Goal: Task Accomplishment & Management: Use online tool/utility

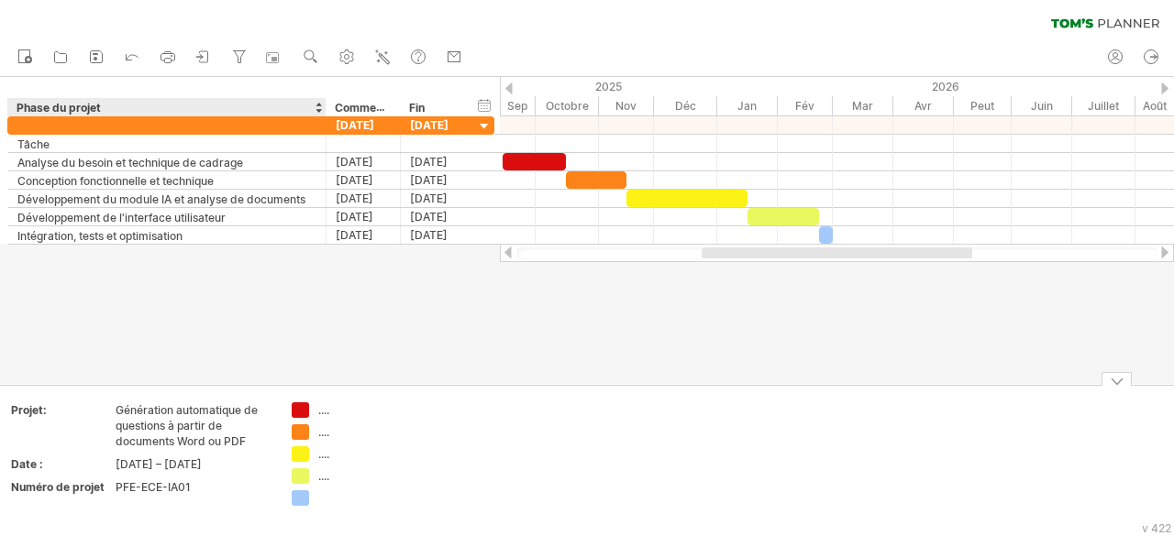
click at [325, 404] on font "...." at bounding box center [323, 411] width 11 height 14
click at [323, 412] on font "...." at bounding box center [323, 411] width 11 height 14
click at [319, 408] on font "...." at bounding box center [323, 411] width 11 height 14
click at [323, 412] on font "...." at bounding box center [323, 411] width 11 height 14
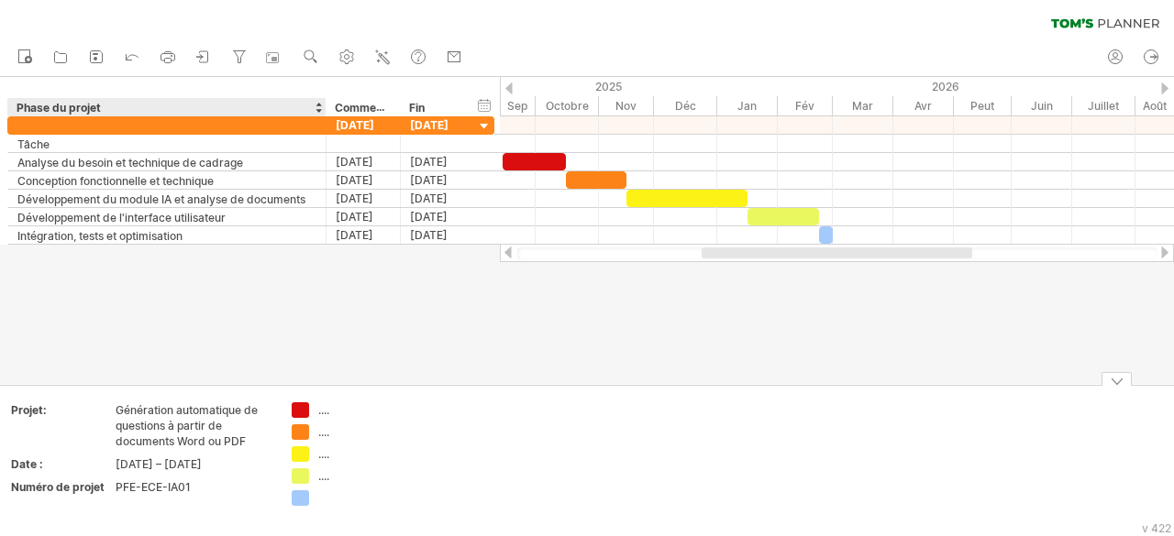
click at [305, 410] on div "J'essaie d'accéder à [DOMAIN_NAME] De nouveau connecté... effacer le filtre" at bounding box center [587, 268] width 1174 height 536
click at [323, 412] on font "...." at bounding box center [323, 411] width 11 height 14
click at [320, 410] on font "...." at bounding box center [323, 411] width 11 height 14
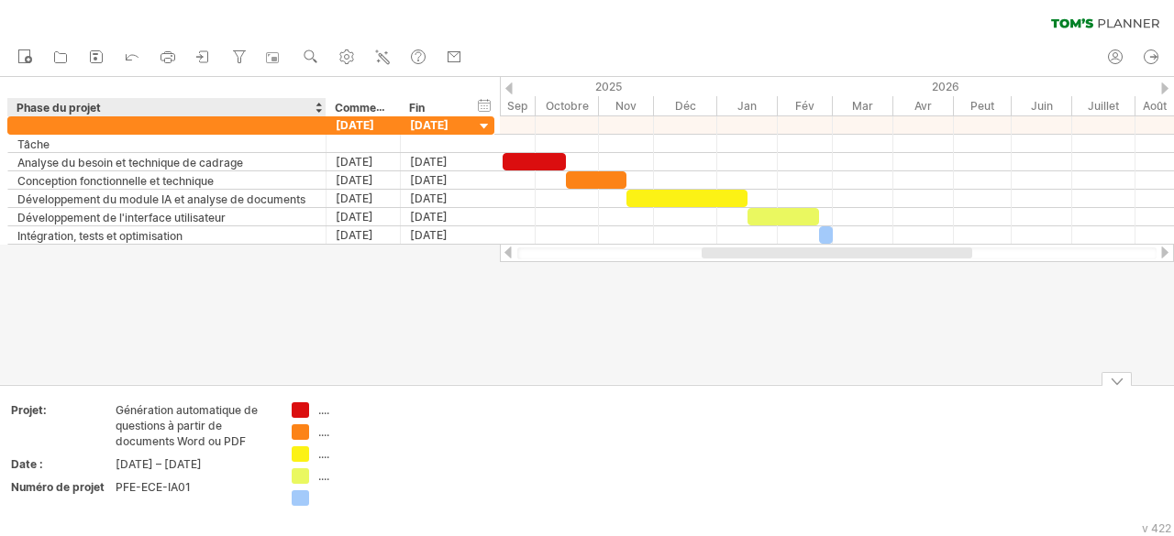
drag, startPoint x: 318, startPoint y: 410, endPoint x: 317, endPoint y: 423, distance: 12.9
click at [318, 420] on td ".... .... .... ...." at bounding box center [354, 458] width 145 height 110
click at [326, 432] on font "...." at bounding box center [323, 433] width 11 height 14
click at [328, 408] on font "...." at bounding box center [323, 411] width 11 height 14
click at [322, 413] on font "...." at bounding box center [323, 411] width 11 height 14
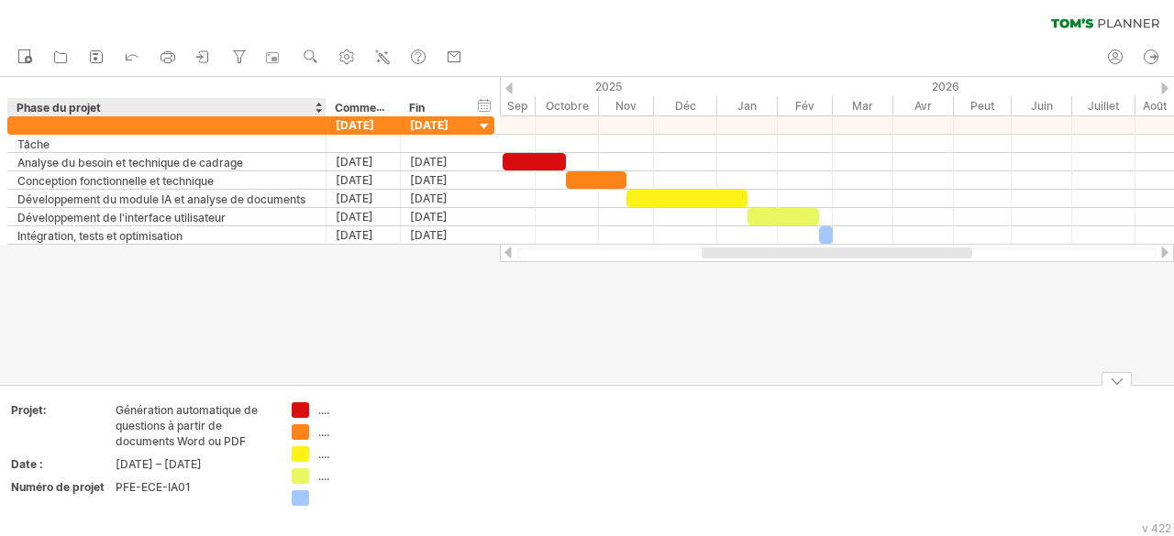
click at [199, 442] on font "Génération automatique de questions à partir de documents Word ou PDF" at bounding box center [187, 426] width 142 height 45
click at [168, 403] on div "Génération automatique de questions à partir de documents Word ou PDF" at bounding box center [193, 426] width 154 height 47
click at [319, 408] on font "...." at bounding box center [323, 411] width 11 height 14
click at [326, 408] on font "...." at bounding box center [323, 411] width 11 height 14
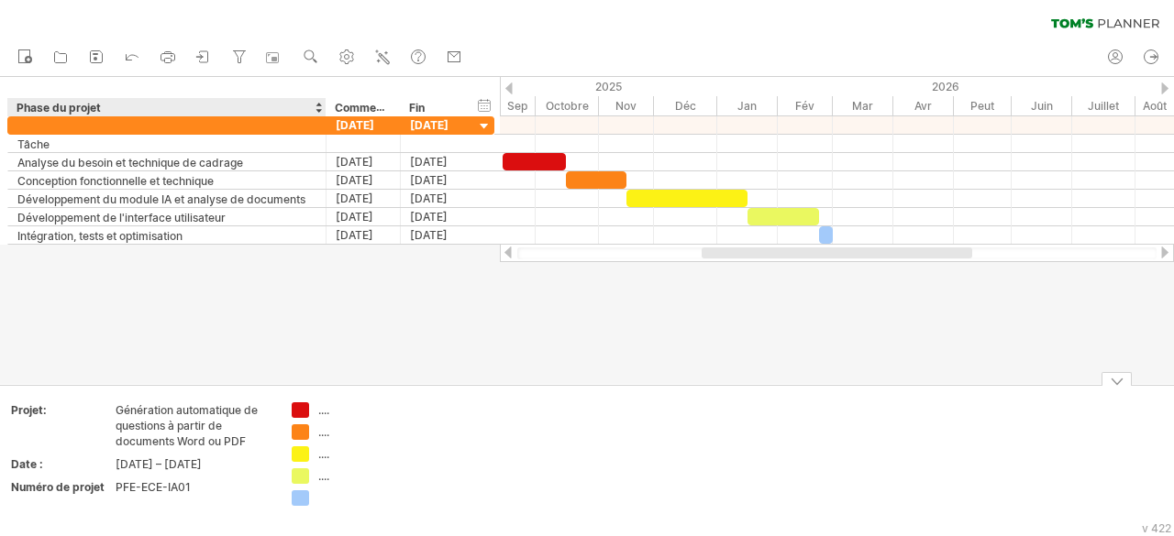
click at [323, 390] on div "Ajoutez votre propre logo Projet: Génération automatique de questions à partir …" at bounding box center [587, 457] width 1174 height 144
click at [323, 412] on font "...." at bounding box center [323, 411] width 11 height 14
click at [325, 427] on font "...." at bounding box center [323, 433] width 11 height 14
click at [323, 412] on font "...." at bounding box center [323, 411] width 11 height 14
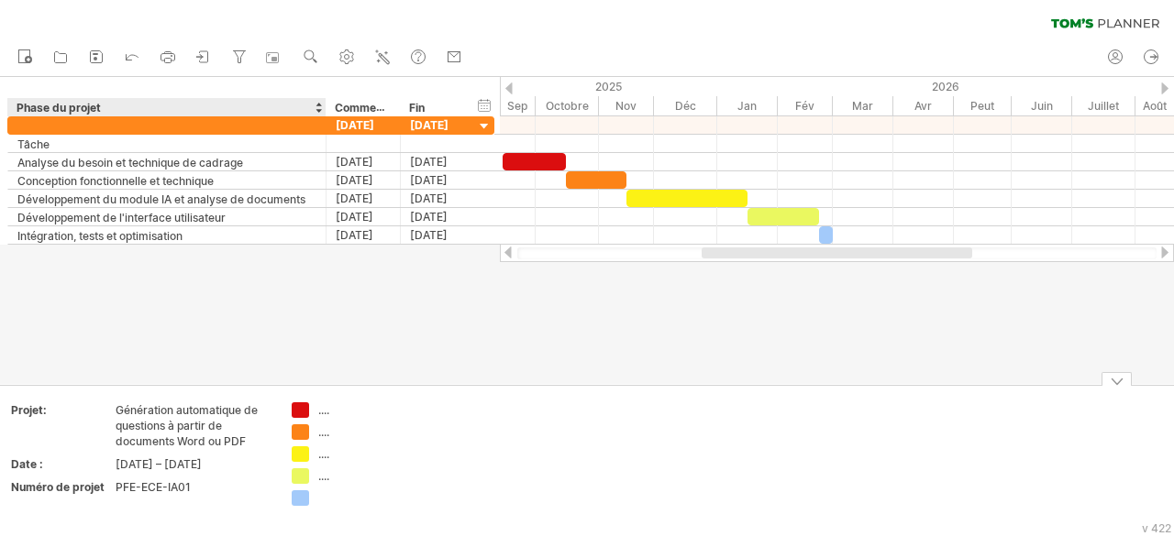
click at [323, 412] on font "...." at bounding box center [323, 411] width 11 height 14
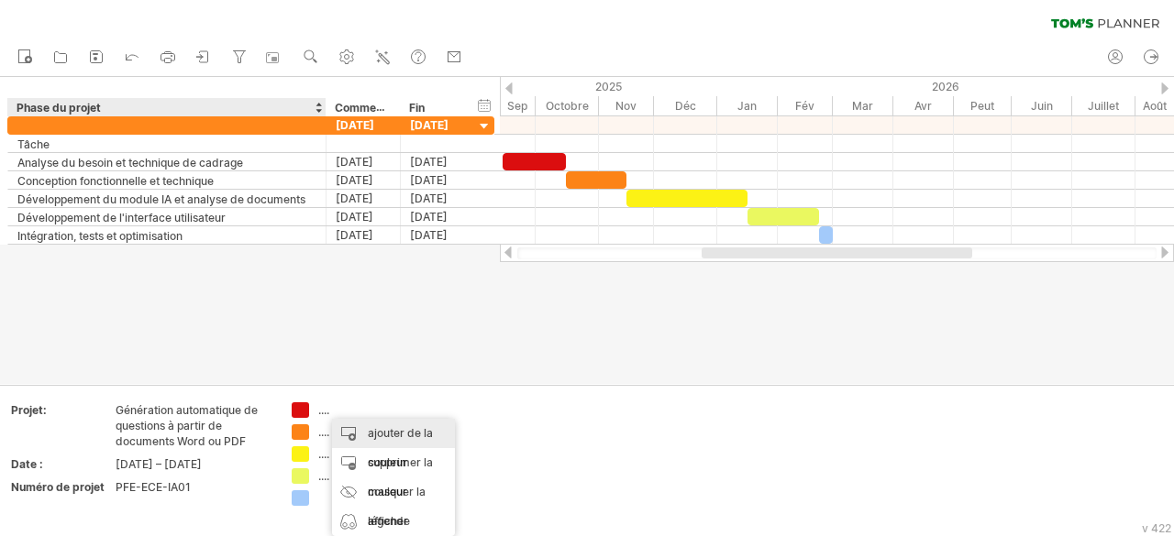
click at [348, 428] on div "ajouter de la couleur" at bounding box center [393, 448] width 123 height 59
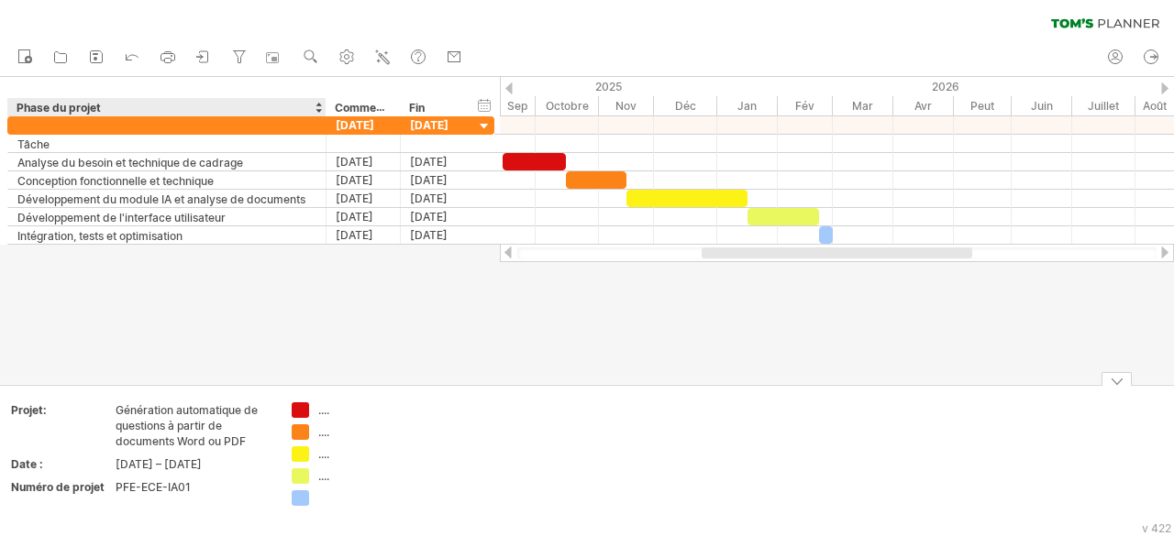
click at [323, 415] on font "...." at bounding box center [323, 411] width 11 height 14
click at [323, 411] on font "...." at bounding box center [323, 411] width 11 height 14
click at [326, 434] on font "...." at bounding box center [323, 433] width 11 height 14
click at [327, 473] on font "...." at bounding box center [323, 477] width 11 height 14
click at [315, 507] on td ".... .... .... ...." at bounding box center [354, 458] width 145 height 110
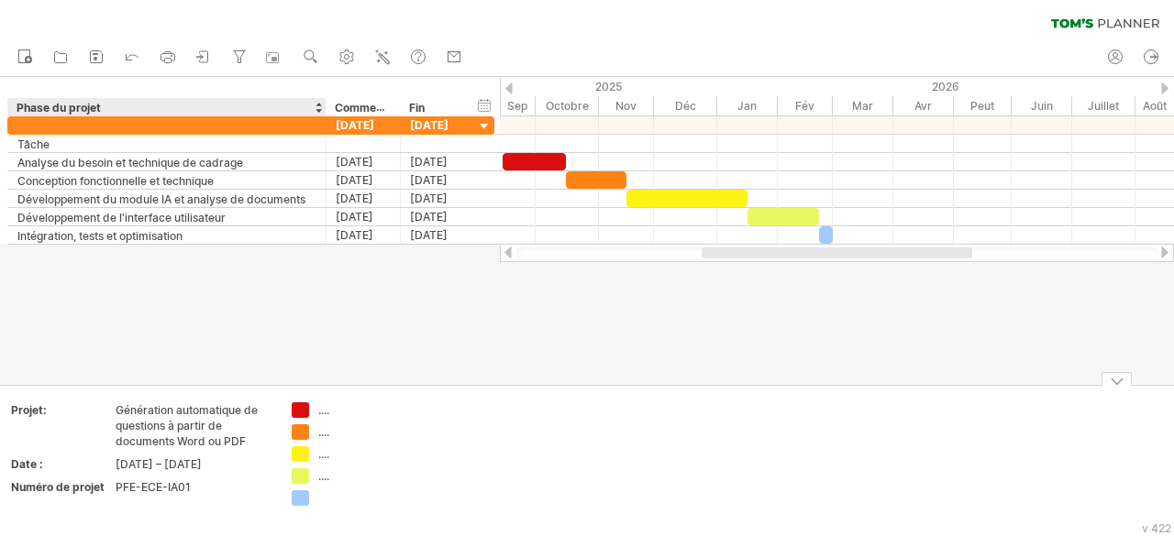
click at [304, 495] on div "J'essaie d'accéder à [DOMAIN_NAME] De nouveau connecté... effacer le filtre" at bounding box center [587, 268] width 1174 height 536
click at [312, 495] on div at bounding box center [355, 499] width 127 height 16
click at [320, 494] on div at bounding box center [368, 499] width 100 height 16
click at [1111, 385] on div at bounding box center [1116, 379] width 30 height 14
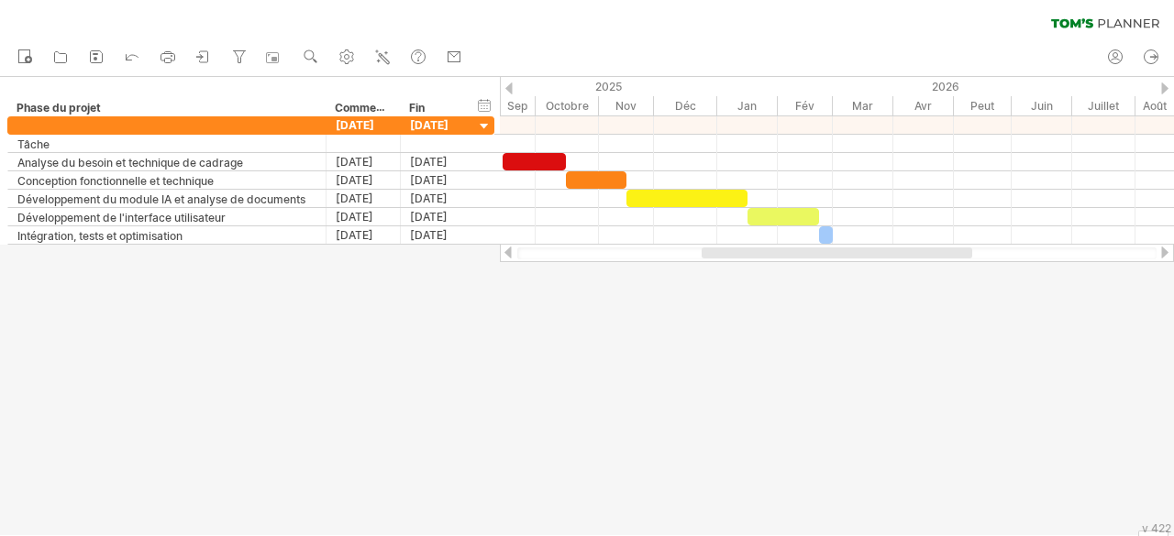
click at [1074, 513] on div at bounding box center [587, 306] width 1174 height 459
click at [1142, 530] on font "v 422" at bounding box center [1156, 529] width 29 height 14
click at [1115, 514] on div at bounding box center [587, 306] width 1174 height 459
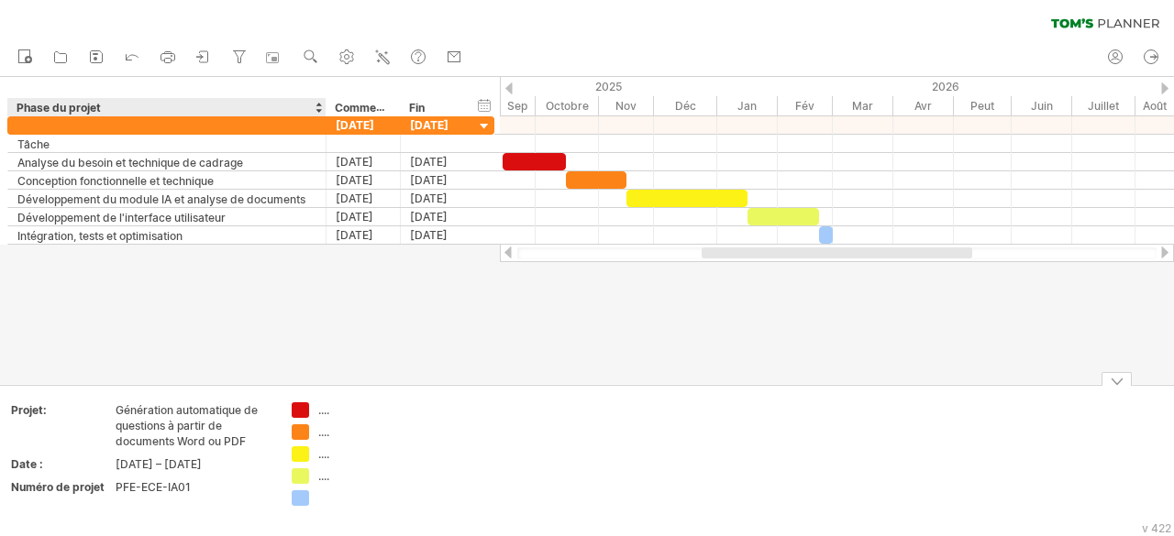
click at [323, 408] on font "...." at bounding box center [323, 411] width 11 height 14
click at [332, 497] on div at bounding box center [368, 499] width 100 height 16
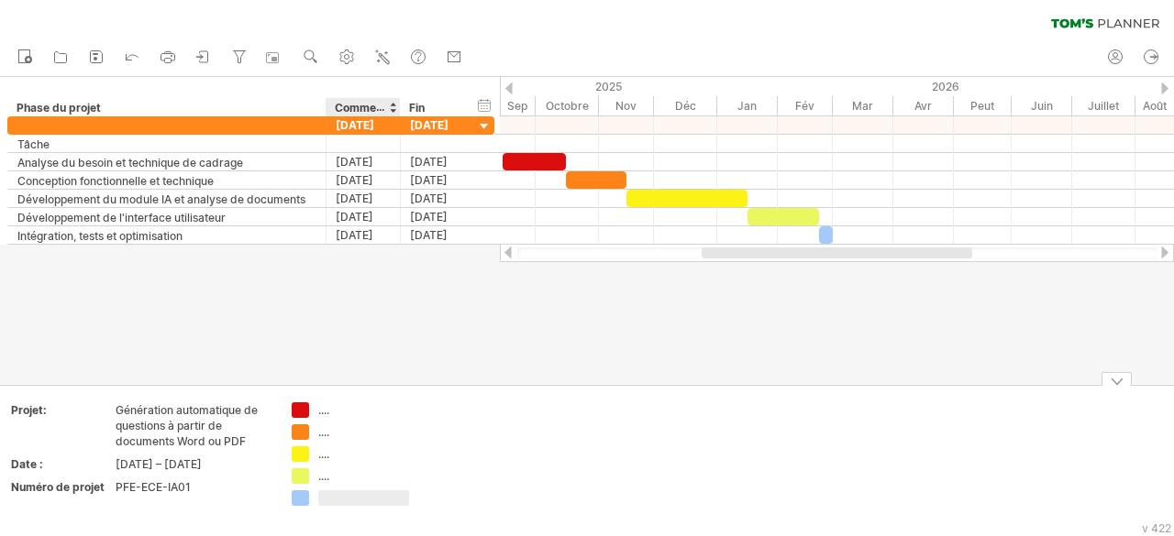
click at [330, 481] on div "...." at bounding box center [368, 477] width 100 height 16
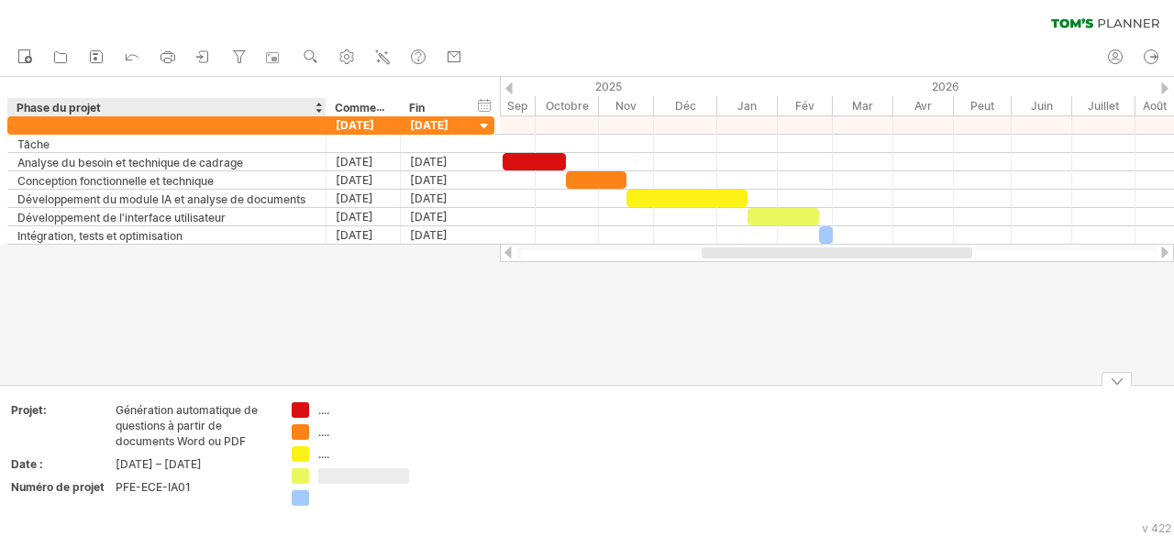
click at [326, 464] on td ".... .... ...." at bounding box center [354, 458] width 145 height 110
click at [324, 458] on font "...." at bounding box center [323, 455] width 11 height 14
click at [326, 480] on div at bounding box center [368, 477] width 100 height 16
click at [326, 455] on font "...." at bounding box center [323, 455] width 11 height 14
click at [323, 430] on font "...." at bounding box center [323, 433] width 11 height 14
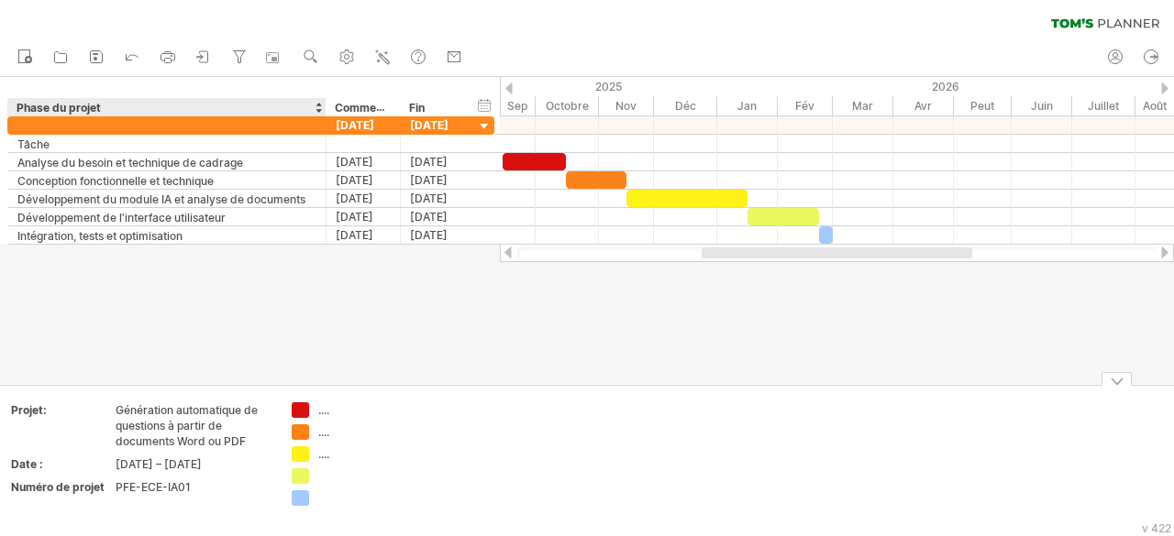
click at [325, 417] on div "...." at bounding box center [368, 411] width 100 height 16
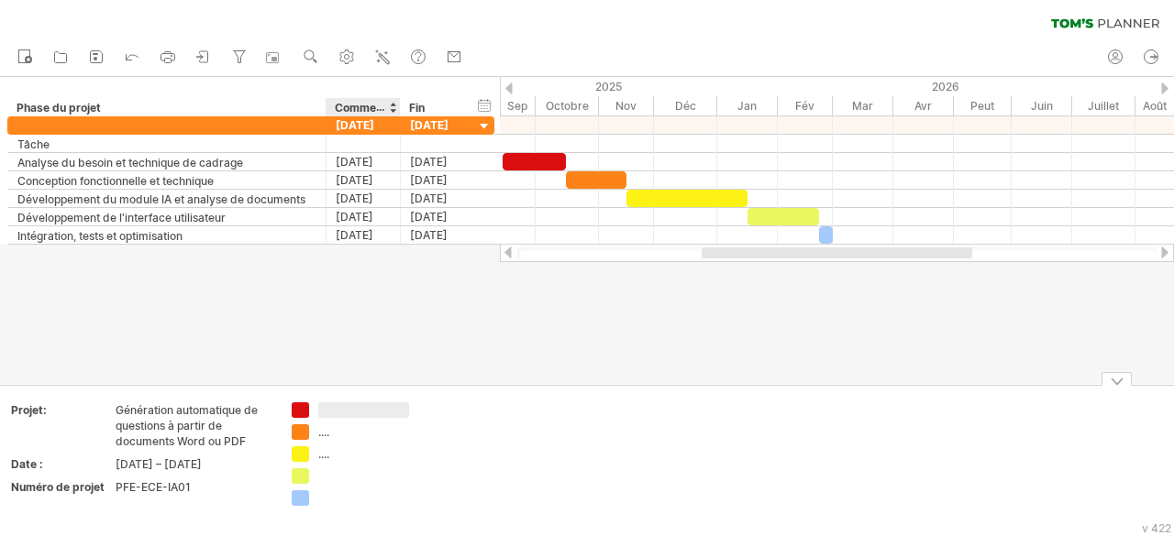
type input "**********"
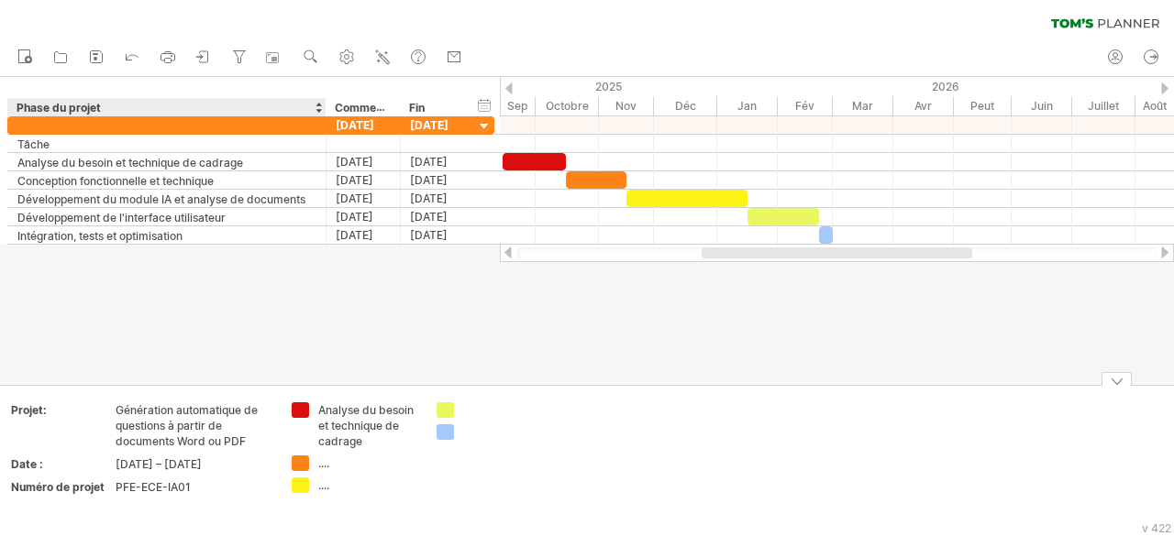
click at [325, 465] on font "...." at bounding box center [323, 464] width 11 height 14
click at [322, 465] on font "...." at bounding box center [323, 464] width 11 height 14
click at [323, 466] on font "...." at bounding box center [323, 464] width 11 height 14
click at [326, 488] on font "...." at bounding box center [323, 486] width 11 height 14
click at [325, 466] on font "...." at bounding box center [323, 464] width 11 height 14
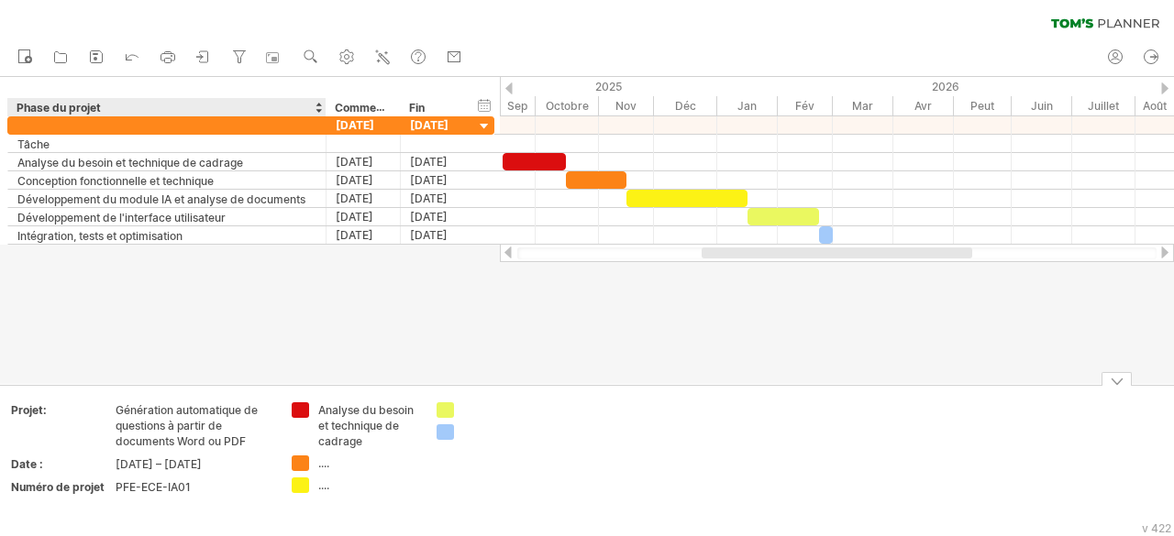
click at [326, 499] on td "Analyse du besoin et technique de cadrage .... ...." at bounding box center [354, 454] width 145 height 102
click at [325, 487] on font "...." at bounding box center [323, 486] width 11 height 14
click at [304, 467] on div "J'essaie d'accéder à [DOMAIN_NAME] De nouveau connecté... effacer le filtre" at bounding box center [587, 268] width 1174 height 536
click at [322, 463] on font "...." at bounding box center [323, 464] width 11 height 14
click at [323, 470] on div "...." at bounding box center [368, 464] width 100 height 16
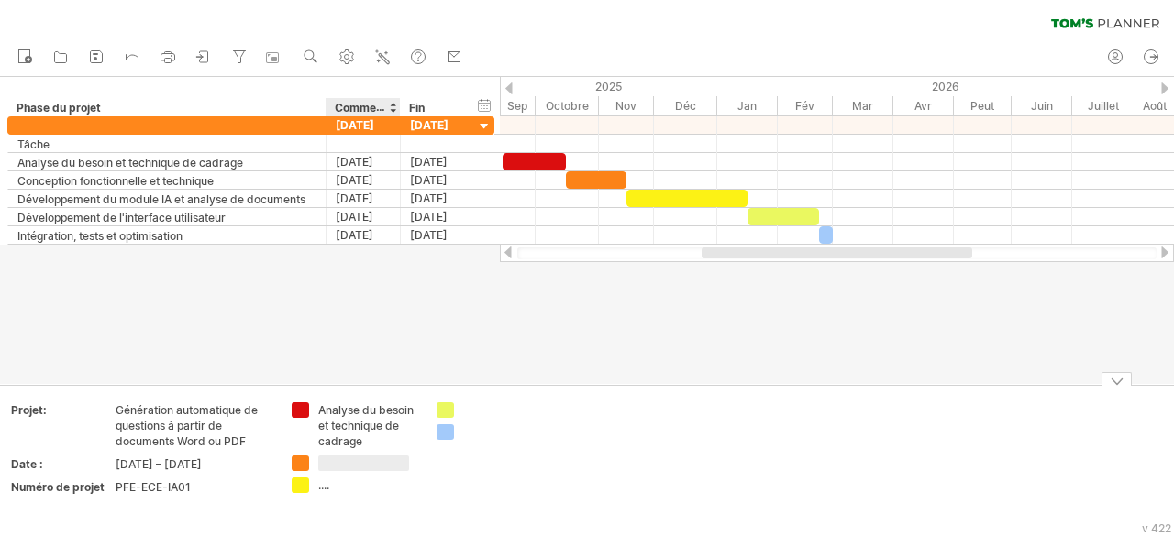
type input "**********"
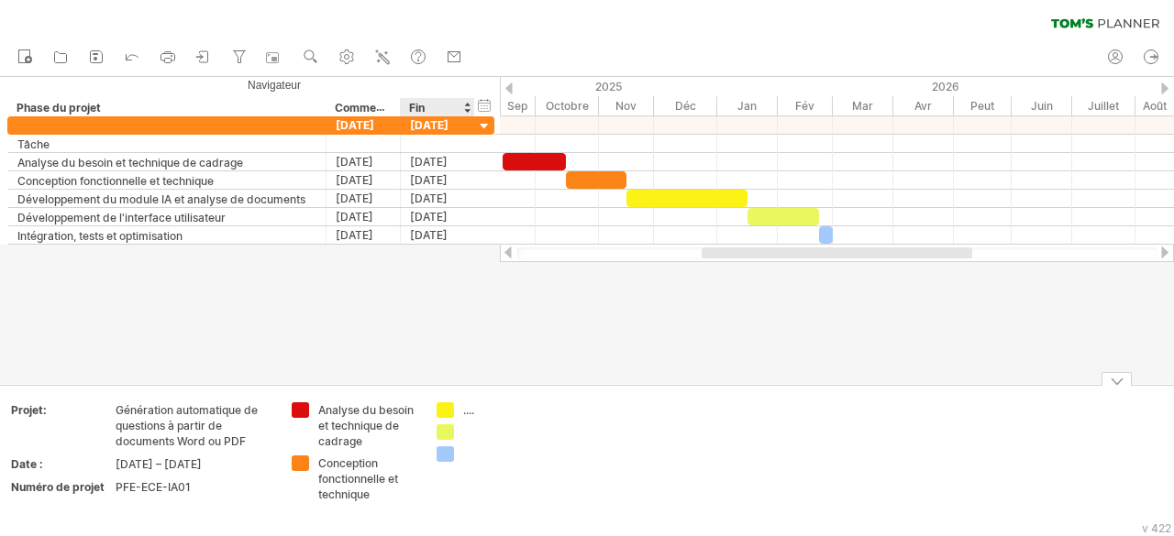
click at [468, 410] on font "...." at bounding box center [468, 411] width 11 height 14
click at [470, 409] on font "...." at bounding box center [468, 411] width 11 height 14
click at [470, 413] on font "...." at bounding box center [468, 411] width 11 height 14
click at [467, 413] on font "...." at bounding box center [468, 411] width 11 height 14
click at [470, 410] on font "...." at bounding box center [468, 411] width 11 height 14
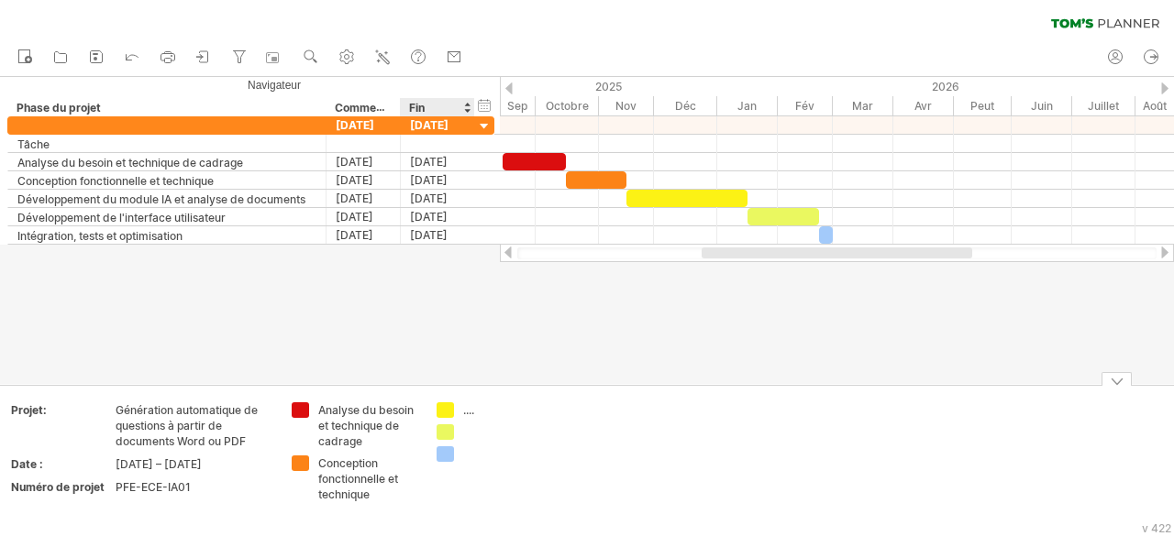
click at [472, 404] on font "...." at bounding box center [468, 411] width 11 height 14
click at [464, 404] on font "...." at bounding box center [468, 411] width 11 height 14
click at [464, 410] on font "...." at bounding box center [468, 411] width 11 height 14
click at [466, 414] on font "...." at bounding box center [468, 411] width 11 height 14
click at [471, 414] on font "...." at bounding box center [468, 411] width 11 height 14
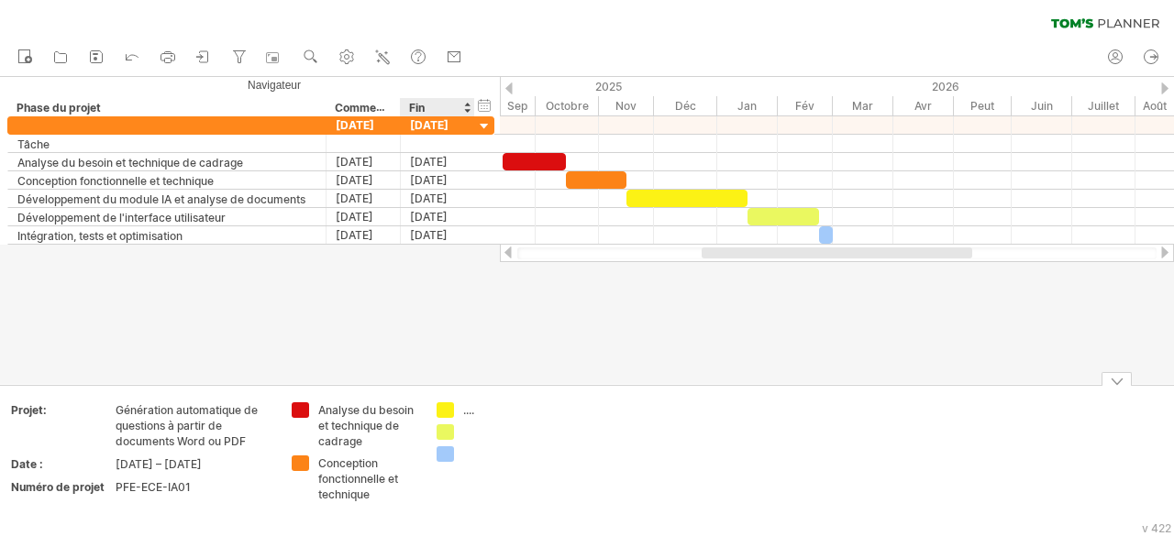
click at [475, 413] on div "...." at bounding box center [513, 411] width 100 height 16
type input "**********"
click at [483, 448] on td "**********" at bounding box center [499, 456] width 145 height 106
click at [488, 481] on div at bounding box center [513, 479] width 100 height 16
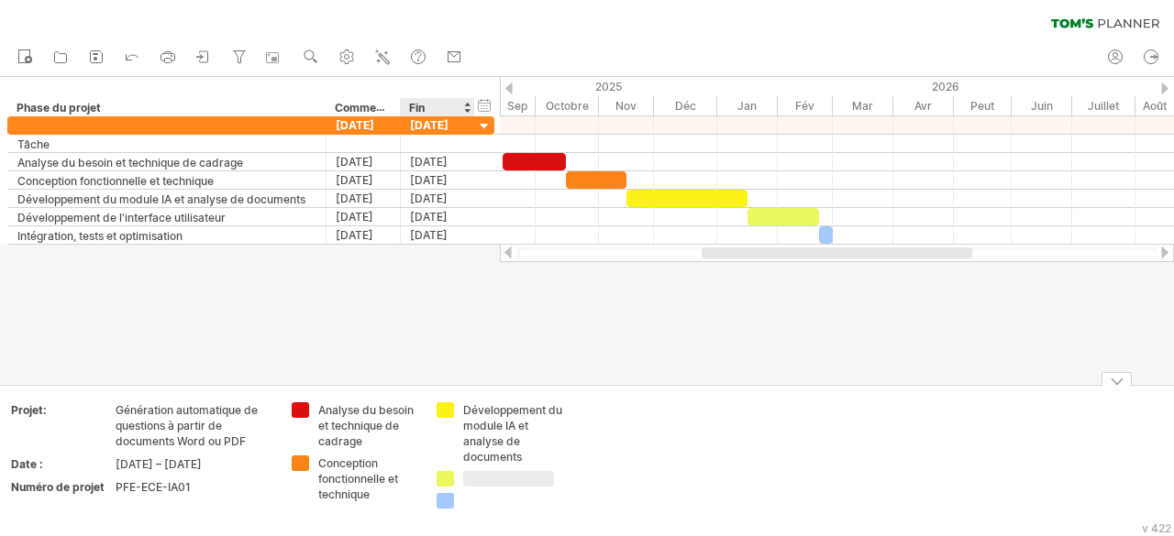
type input "**********"
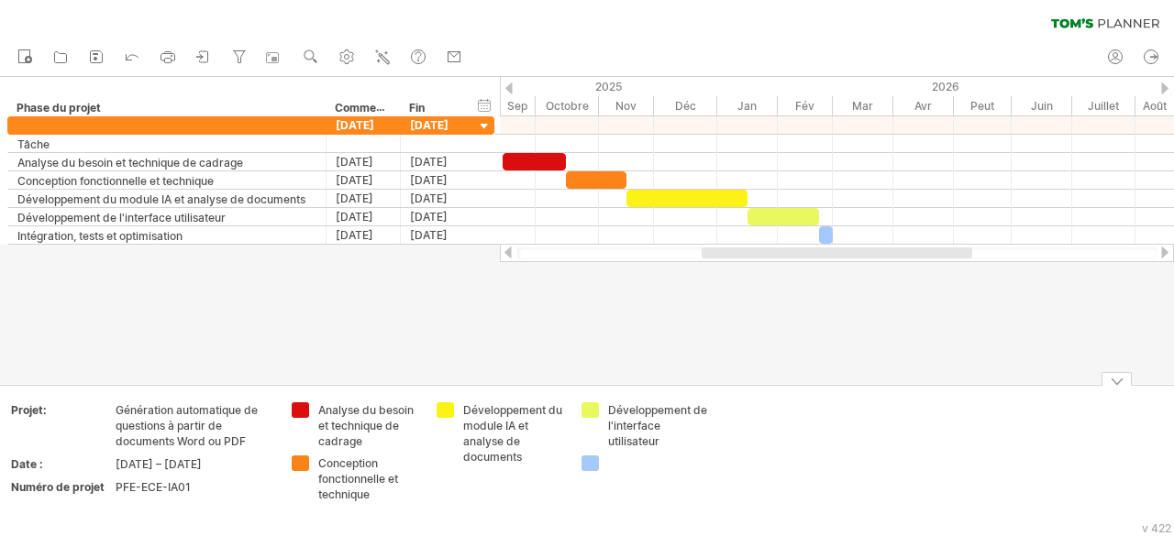
click at [638, 466] on div at bounding box center [658, 464] width 100 height 16
click at [622, 470] on div at bounding box center [658, 464] width 100 height 16
type input "**********"
click at [652, 502] on td "Développement de l'interface utilisateur Intégration, tests et optimisation" at bounding box center [644, 456] width 145 height 106
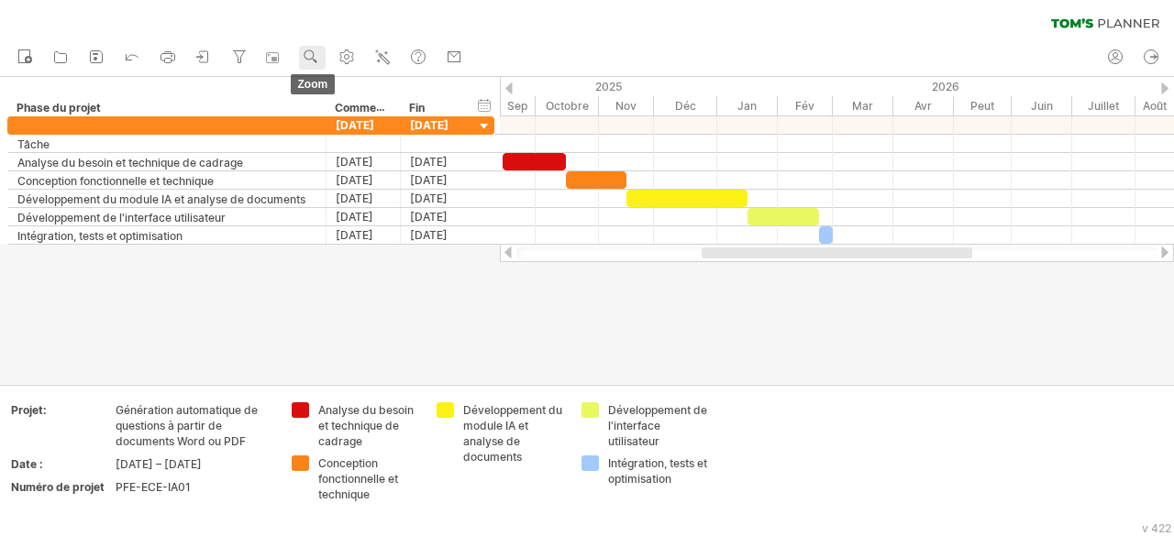
click at [314, 55] on use at bounding box center [311, 57] width 18 height 18
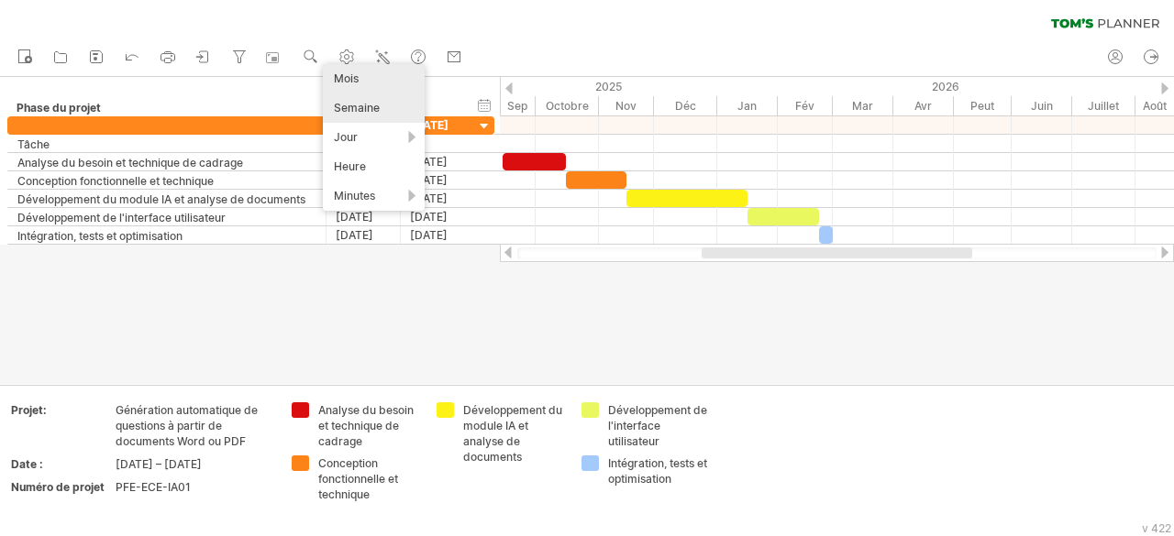
click at [360, 101] on font "Semaine" at bounding box center [357, 108] width 46 height 14
